Goal: Task Accomplishment & Management: Manage account settings

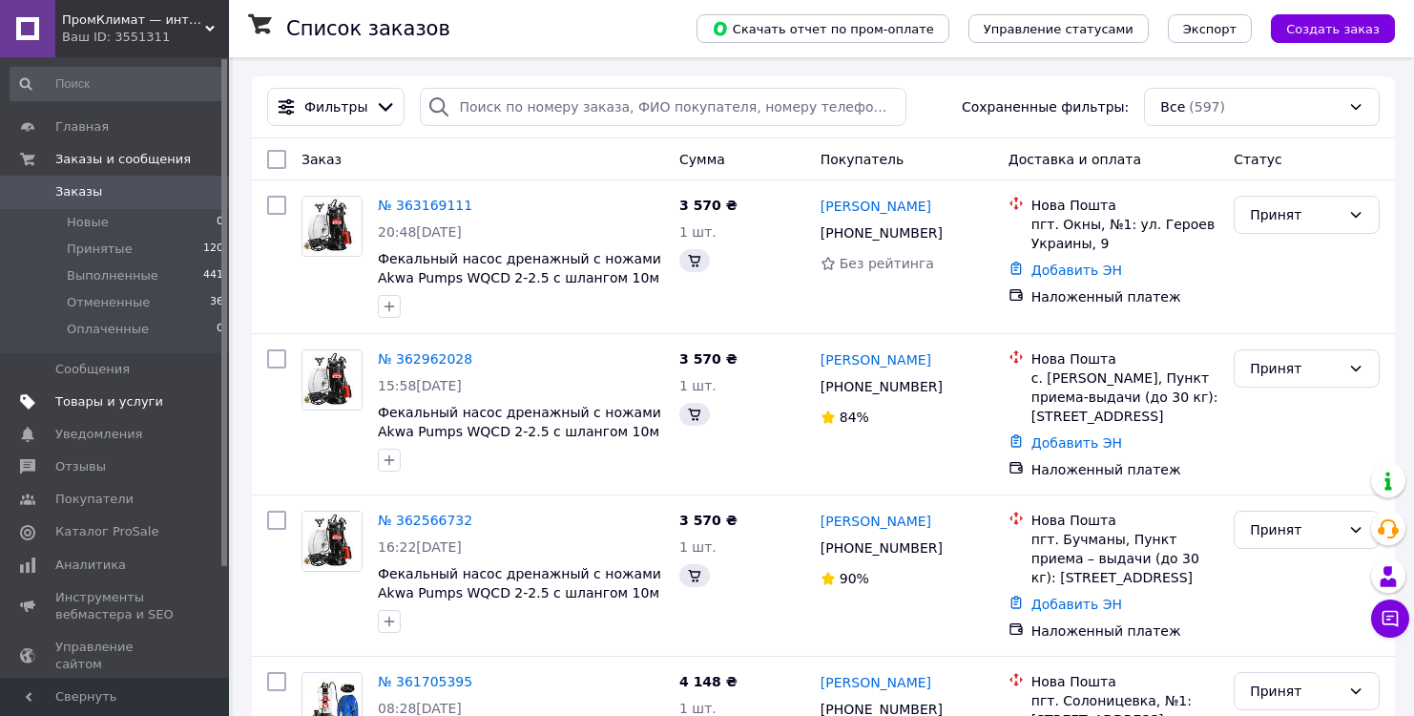
click at [102, 402] on span "Товары и услуги" at bounding box center [109, 401] width 108 height 17
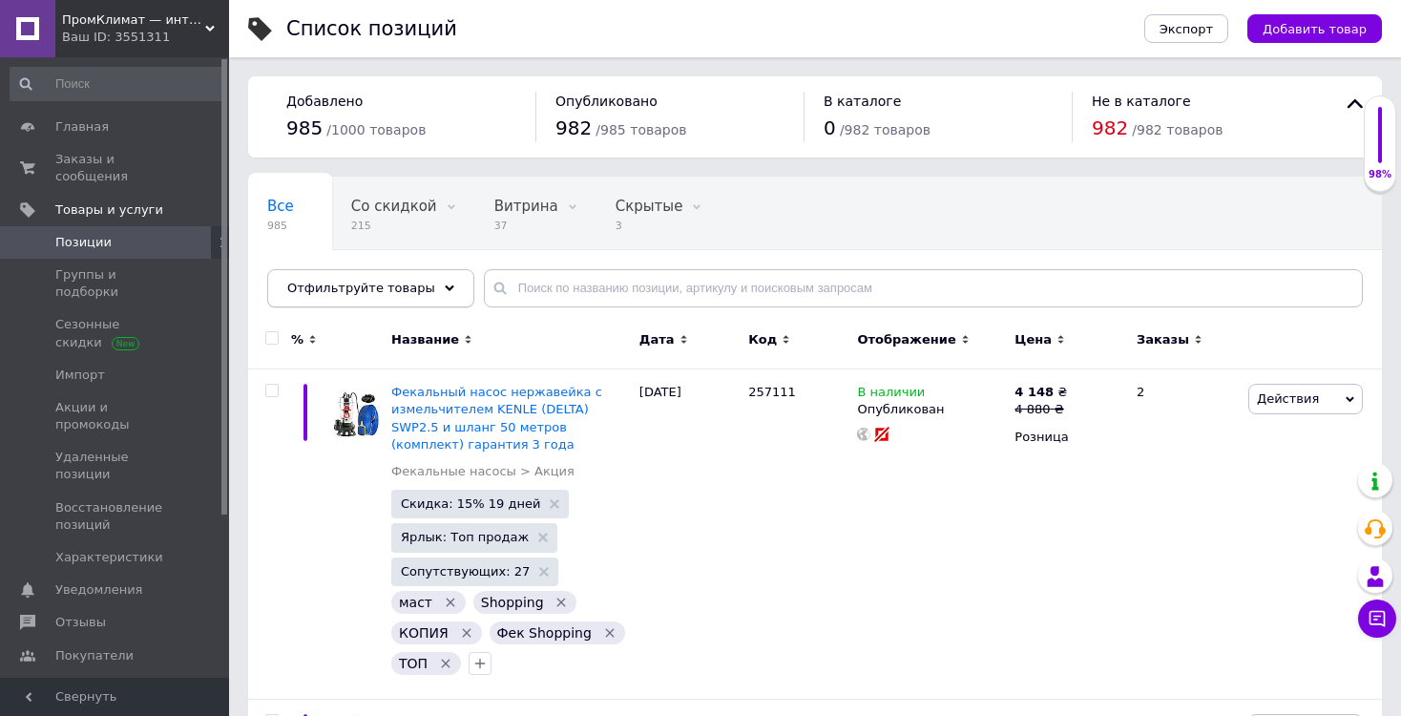
click at [397, 281] on span "Отфильтруйте товары" at bounding box center [361, 288] width 148 height 14
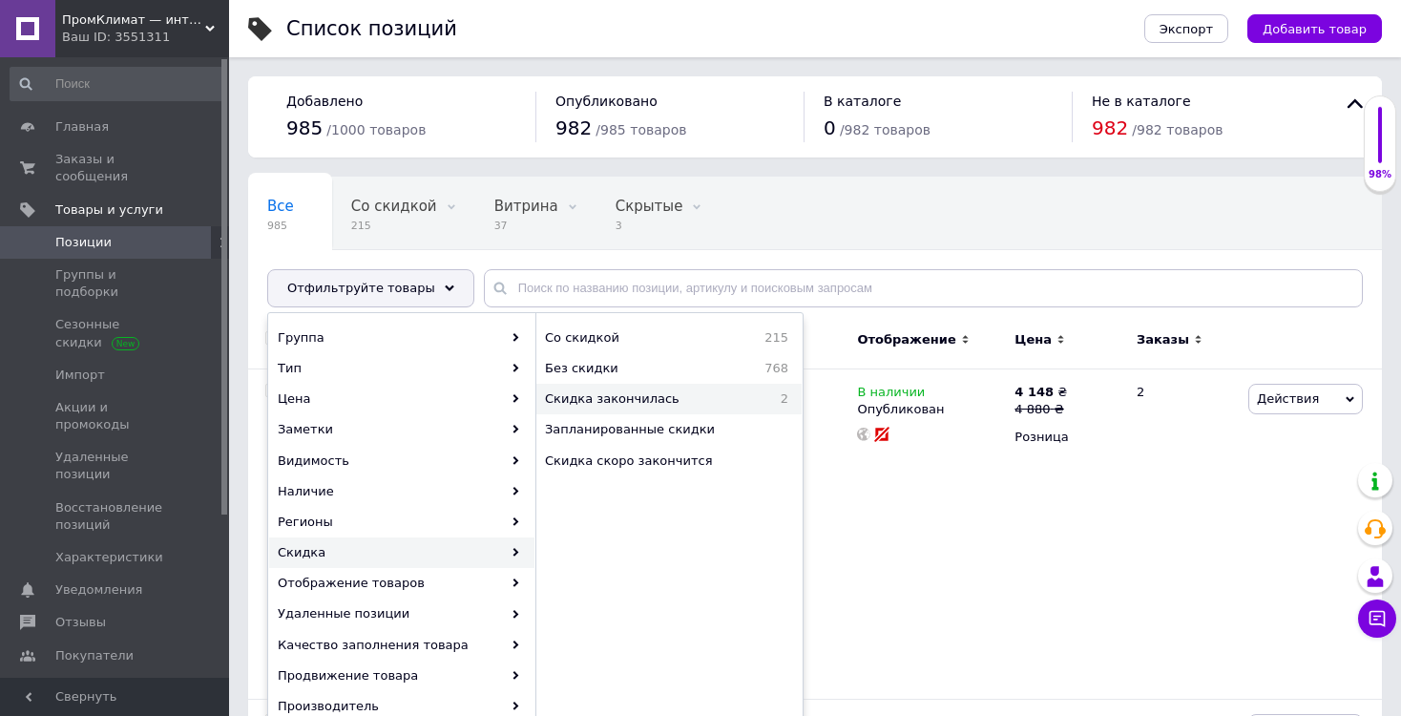
click at [608, 401] on span "Скидка закончилась" at bounding box center [653, 398] width 216 height 17
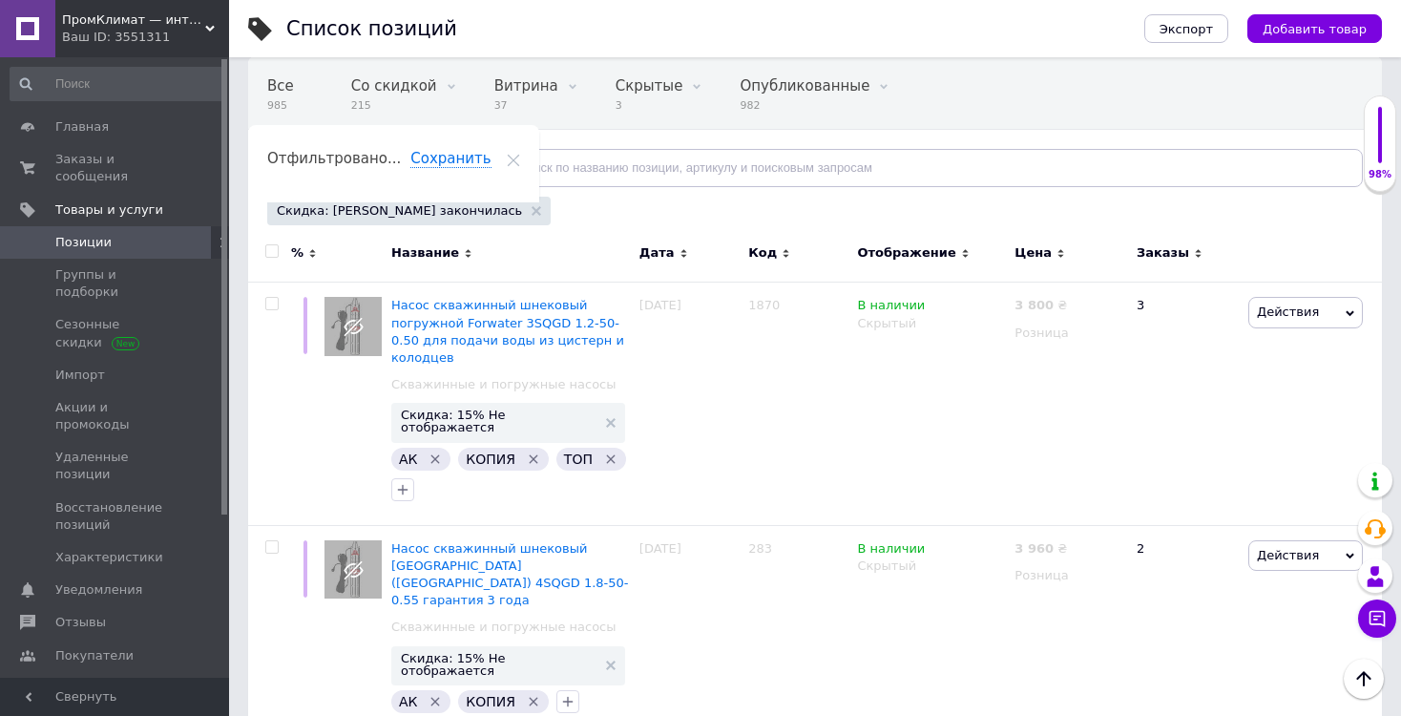
scroll to position [103, 0]
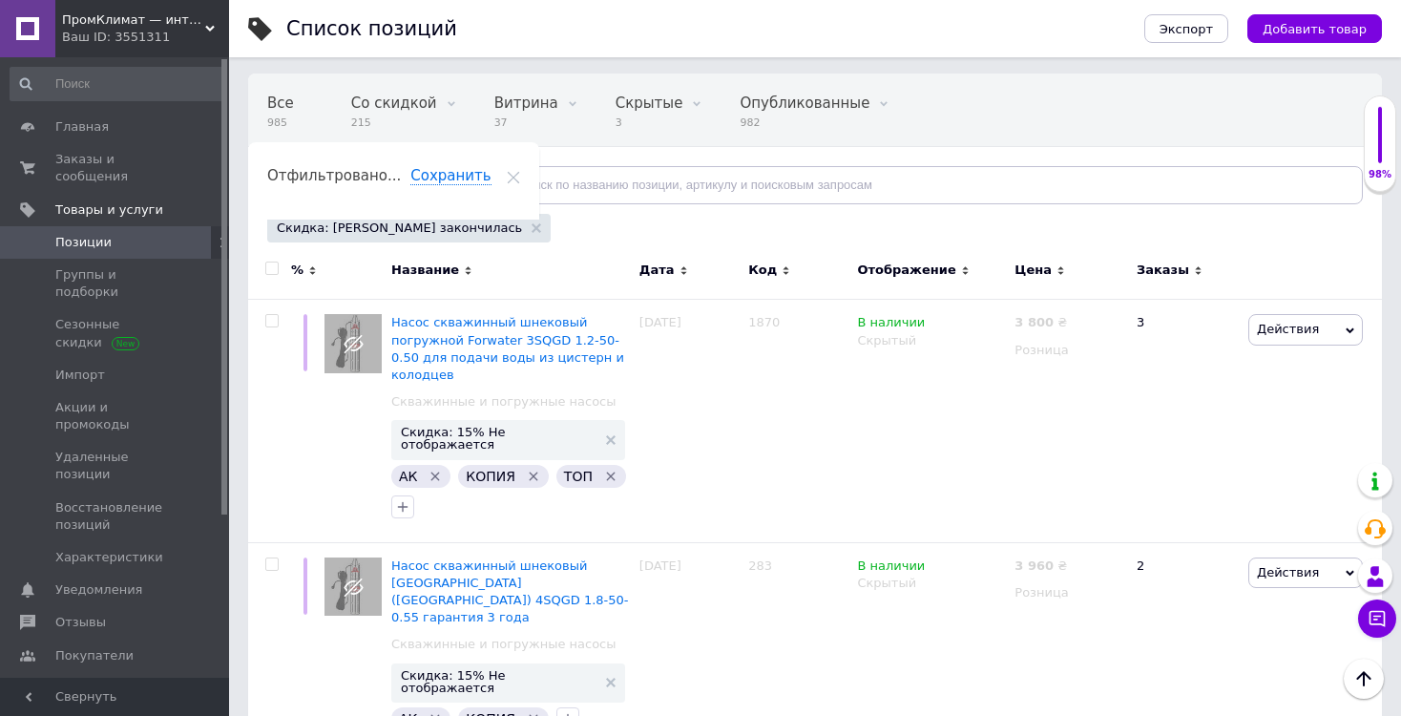
click at [72, 234] on span "Позиции" at bounding box center [83, 242] width 56 height 17
click at [381, 178] on span "Отфильтруйте товары" at bounding box center [361, 185] width 148 height 14
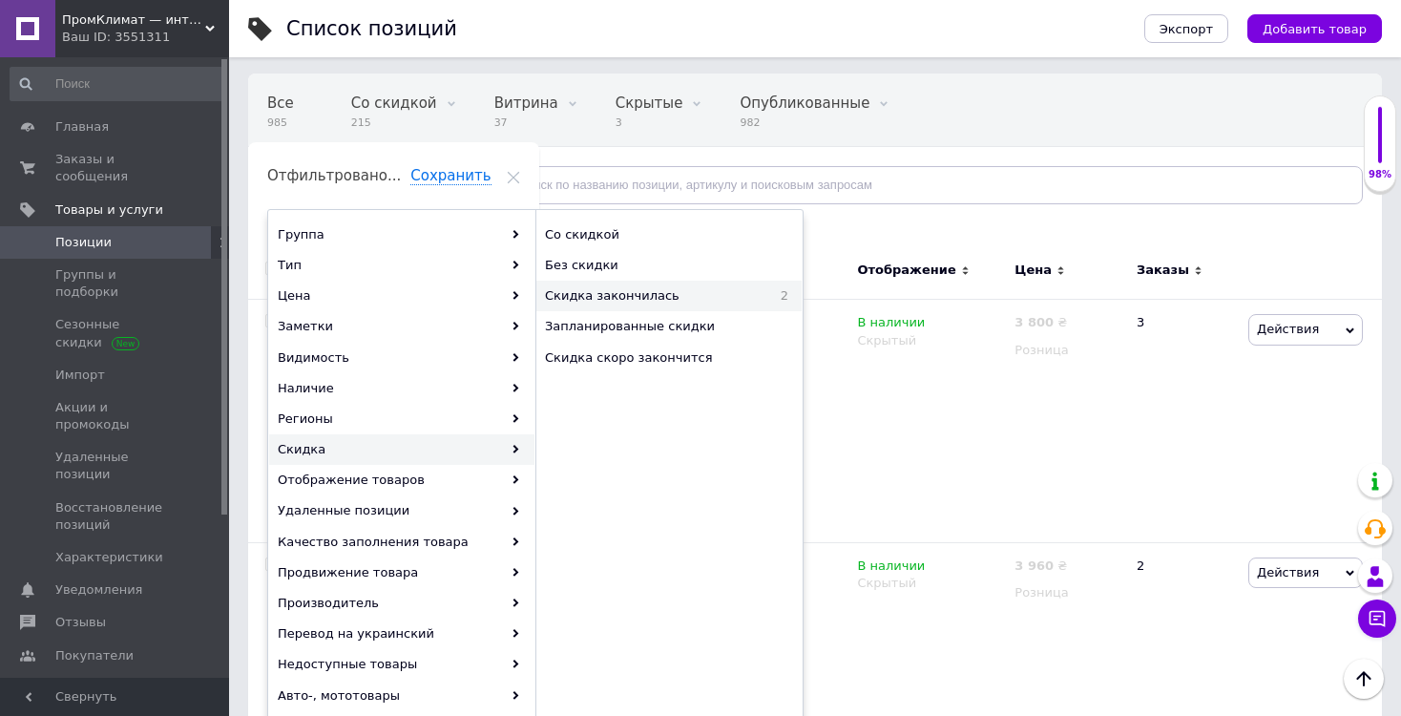
click at [585, 293] on span "Скидка закончилась" at bounding box center [653, 295] width 216 height 17
